Goal: Book appointment/travel/reservation

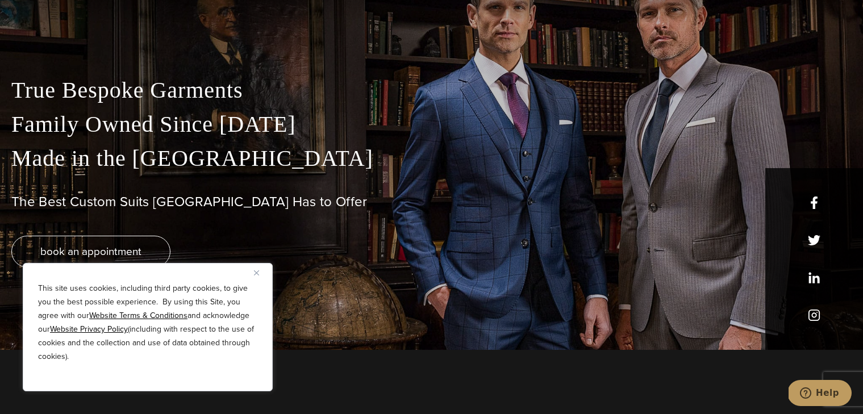
scroll to position [300, 0]
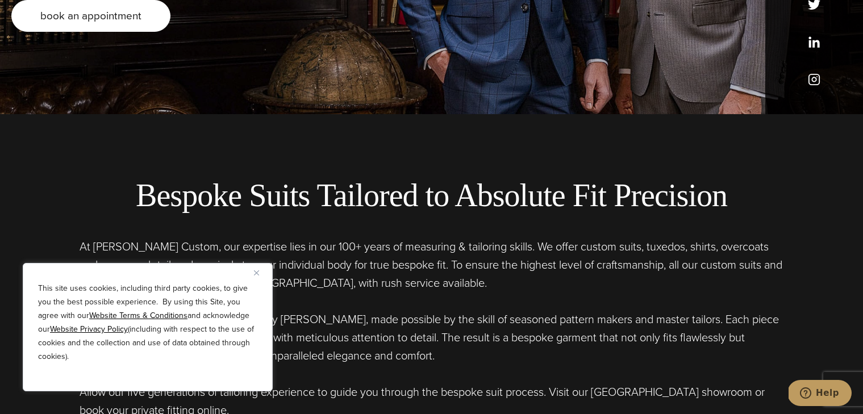
click at [26, 3] on link "book an appointment" at bounding box center [90, 16] width 159 height 32
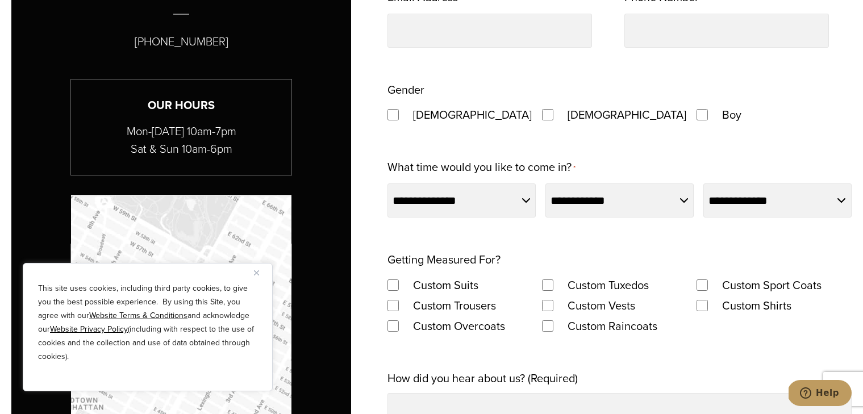
scroll to position [900, 0]
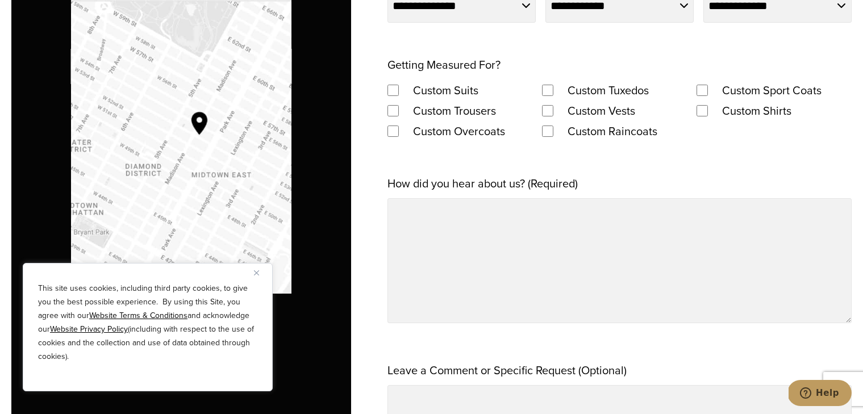
click at [128, 71] on img "Map to Alan David Custom" at bounding box center [181, 147] width 220 height 294
